Goal: Information Seeking & Learning: Learn about a topic

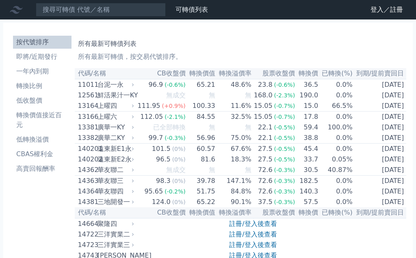
scroll to position [2392, 0]
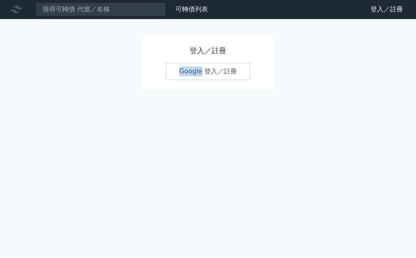
click at [230, 63] on link "Google 登入／註冊" at bounding box center [208, 71] width 85 height 17
click at [226, 63] on link "Google 登入／註冊" at bounding box center [208, 71] width 85 height 17
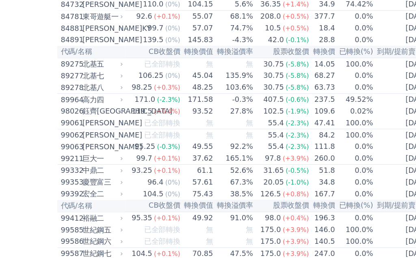
scroll to position [4542, 0]
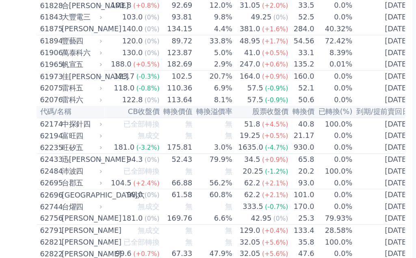
scroll to position [3026, 0]
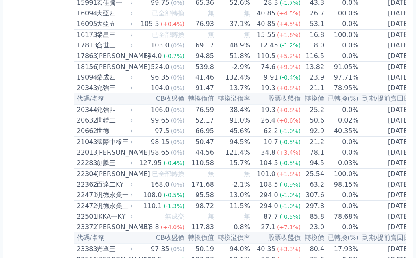
scroll to position [0, 0]
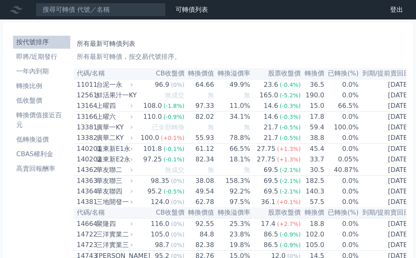
click at [51, 116] on li "轉換價值接近百元" at bounding box center [41, 121] width 57 height 20
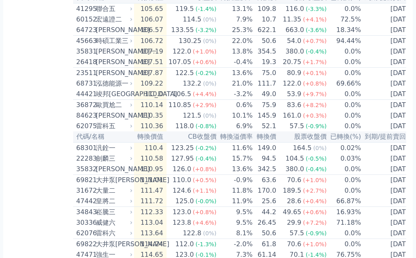
scroll to position [1474, 0]
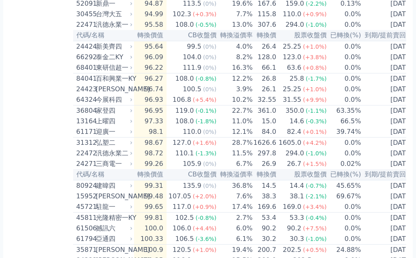
scroll to position [1014, 0]
